Goal: Complete application form

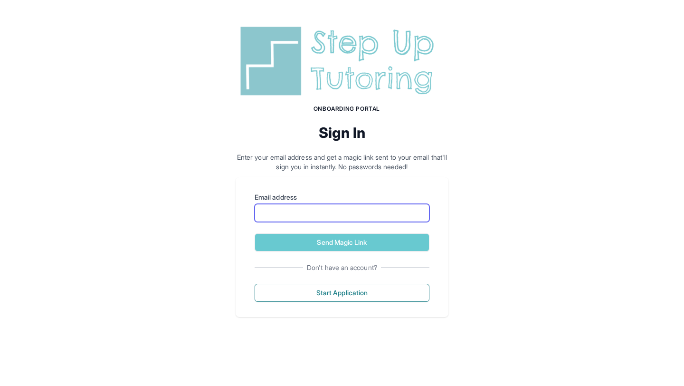
click at [360, 215] on input "Email address" at bounding box center [342, 213] width 175 height 18
type input "**********"
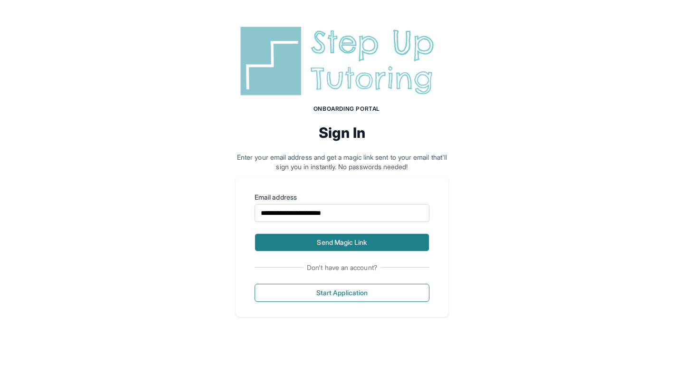
click at [351, 244] on button "Send Magic Link" at bounding box center [342, 242] width 175 height 18
